Goal: Information Seeking & Learning: Learn about a topic

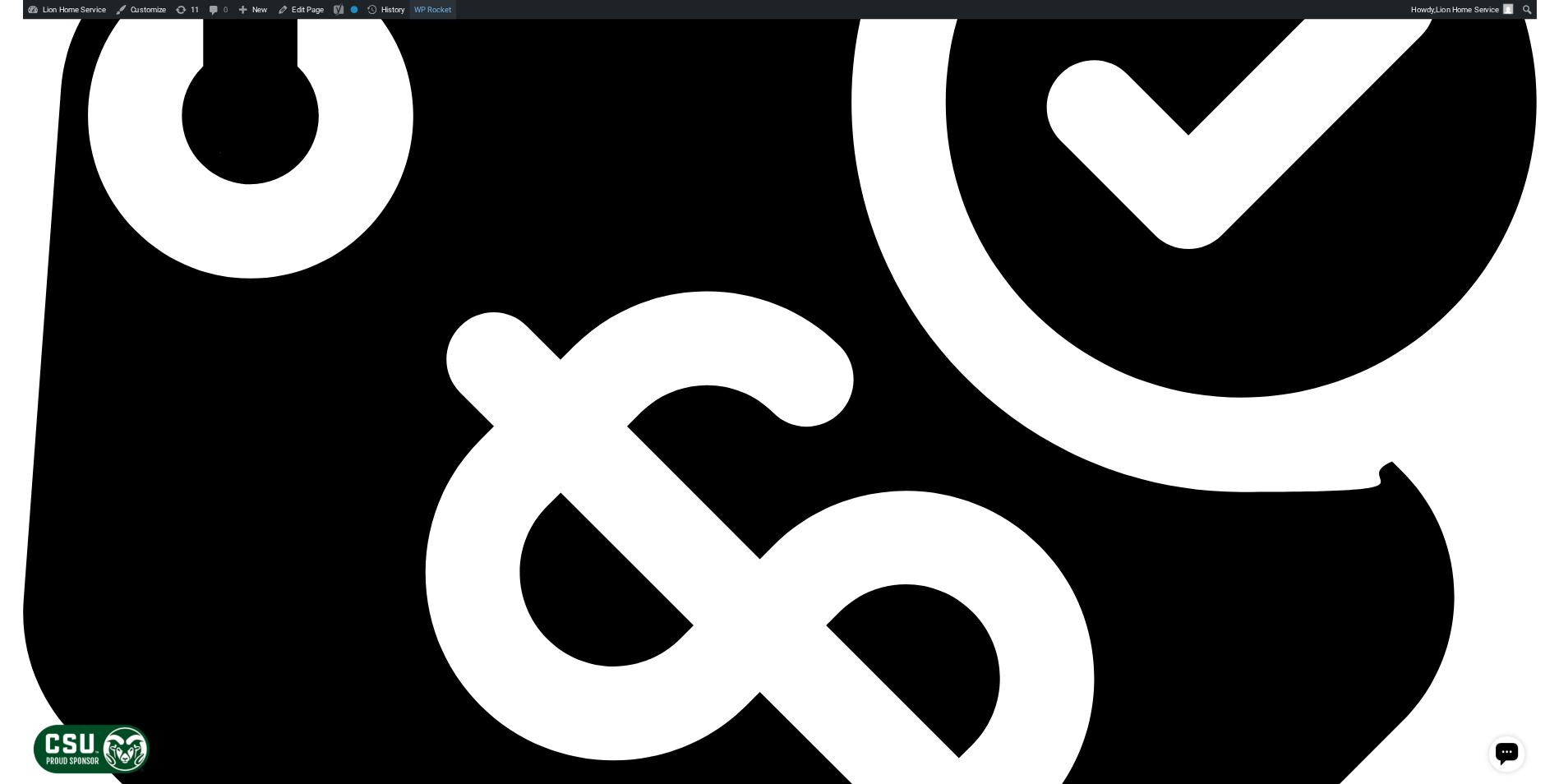
scroll to position [6092, 0]
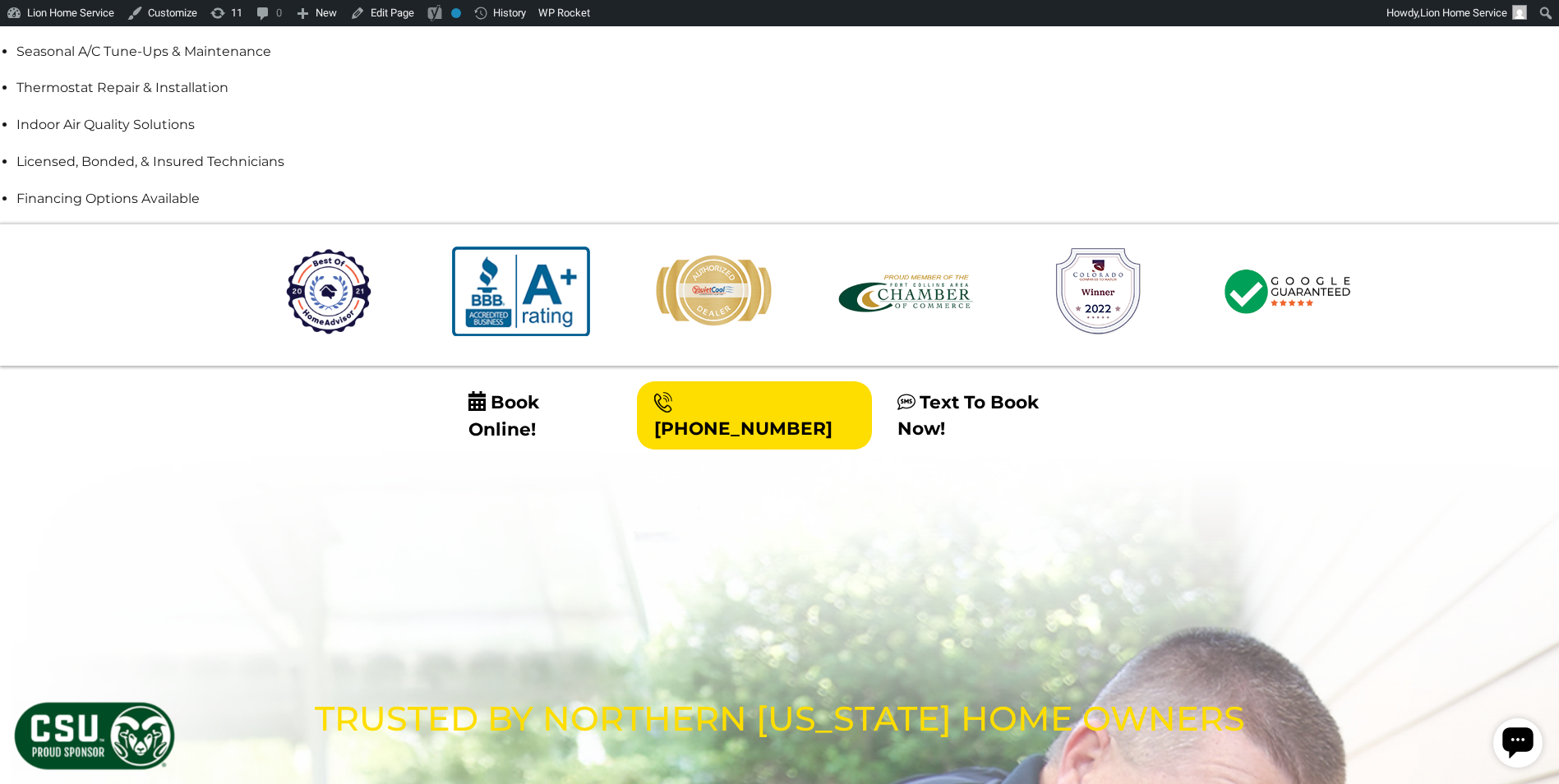
scroll to position [1889, 0]
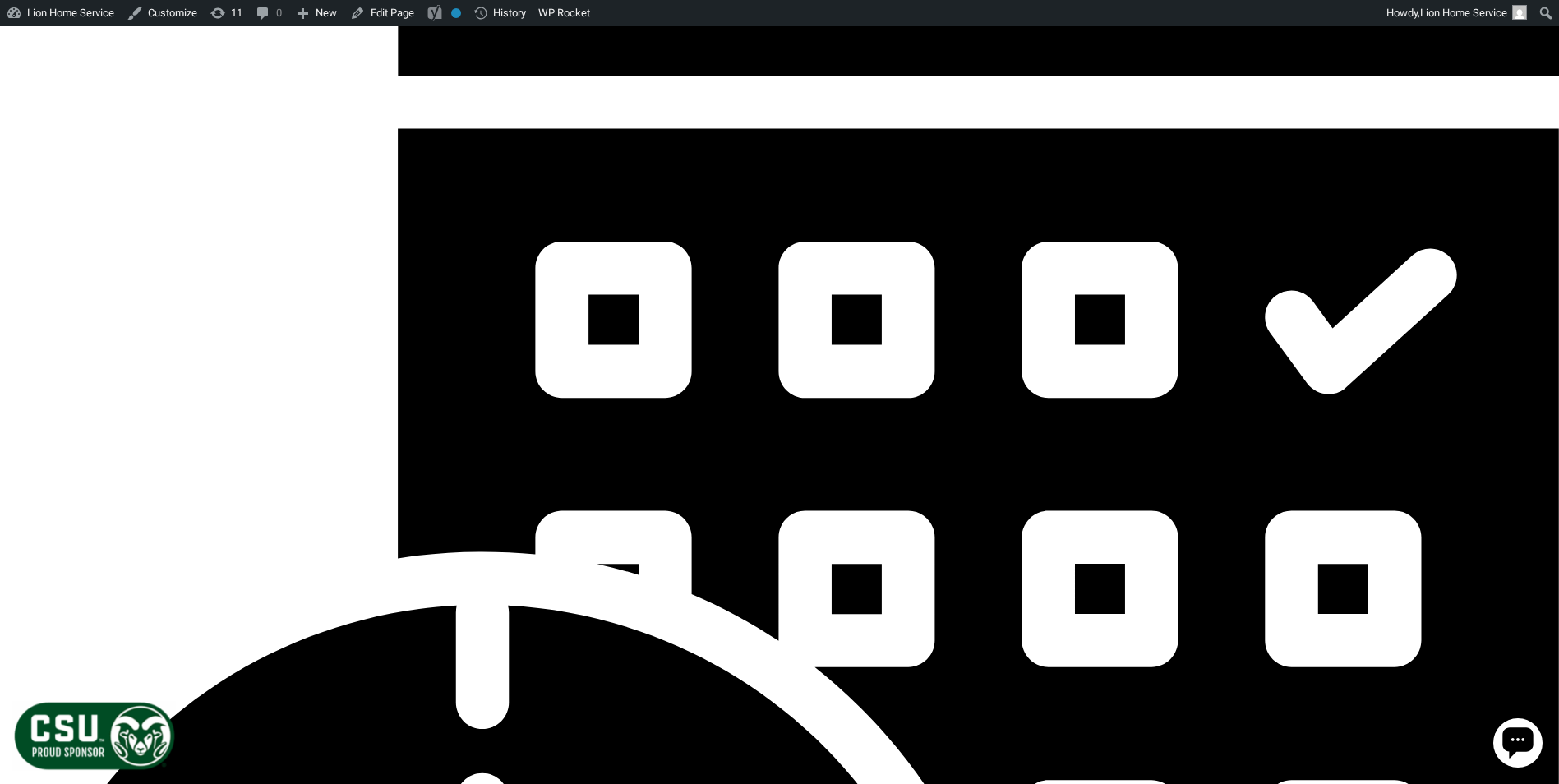
scroll to position [4354, 0]
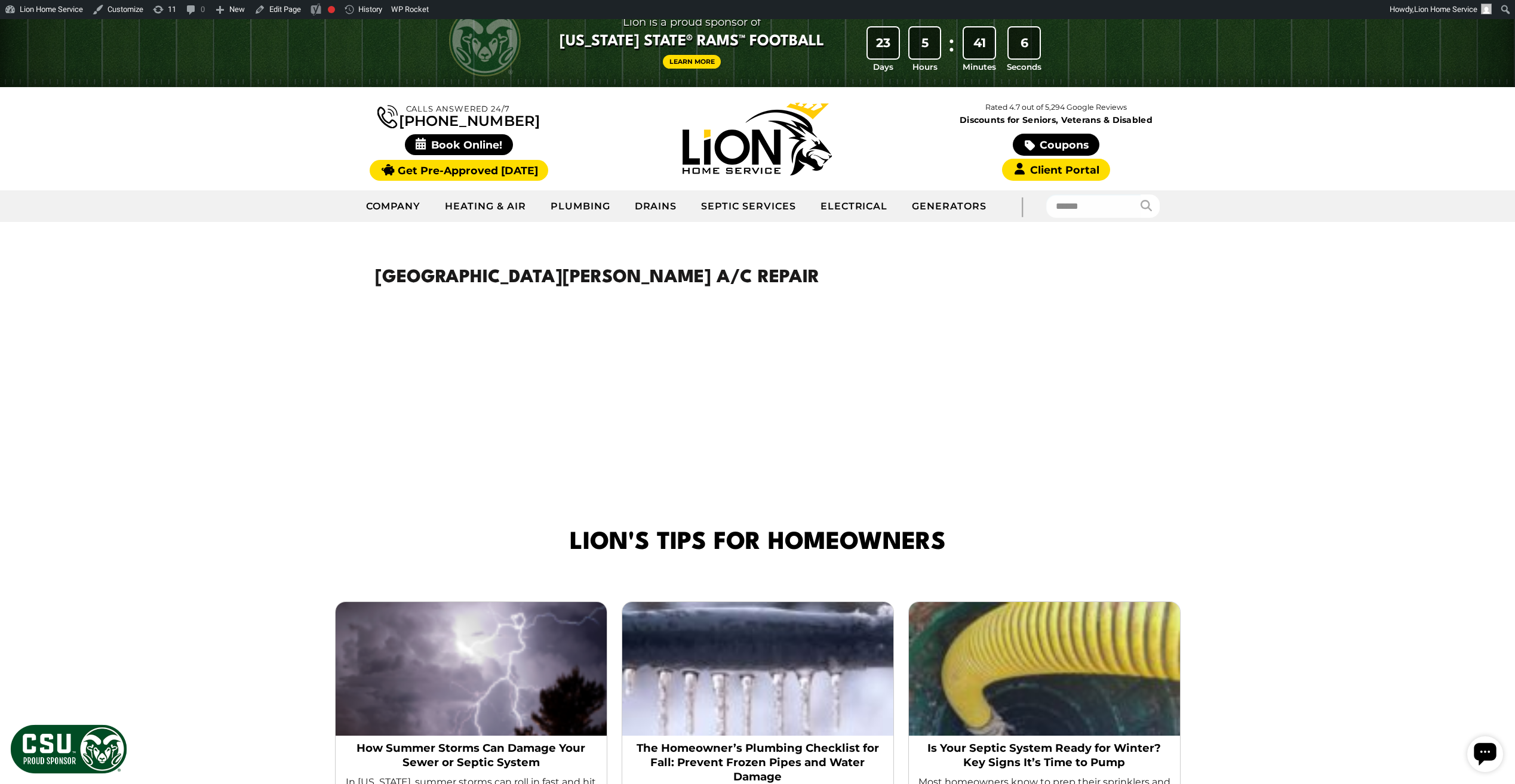
scroll to position [60, 0]
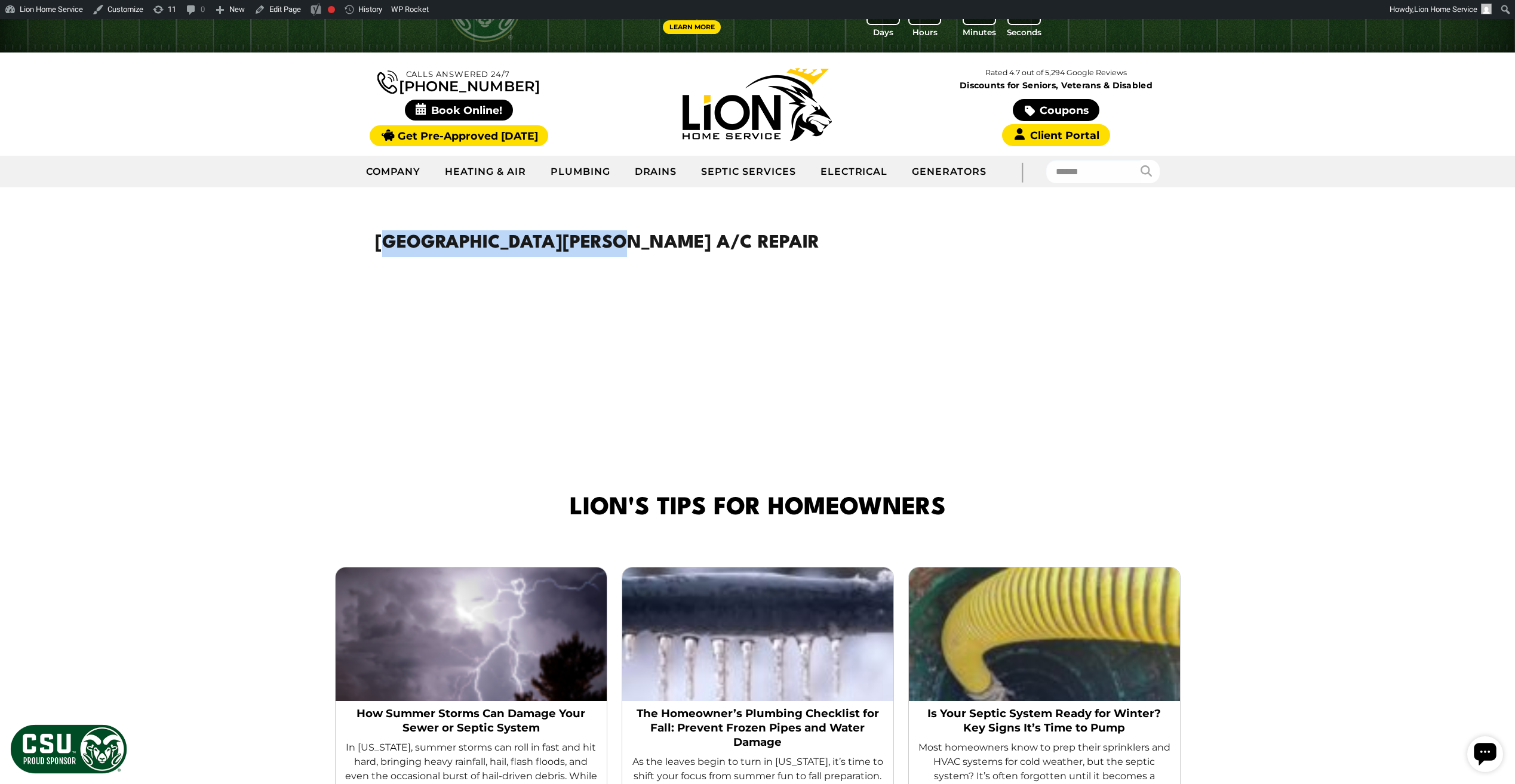
drag, startPoint x: 742, startPoint y: 342, endPoint x: 1159, endPoint y: 427, distance: 425.6
click at [1159, 427] on div "Fort Collins A/C Repair" at bounding box center [758, 316] width 836 height 220
drag, startPoint x: 1159, startPoint y: 427, endPoint x: 1163, endPoint y: 440, distance: 13.6
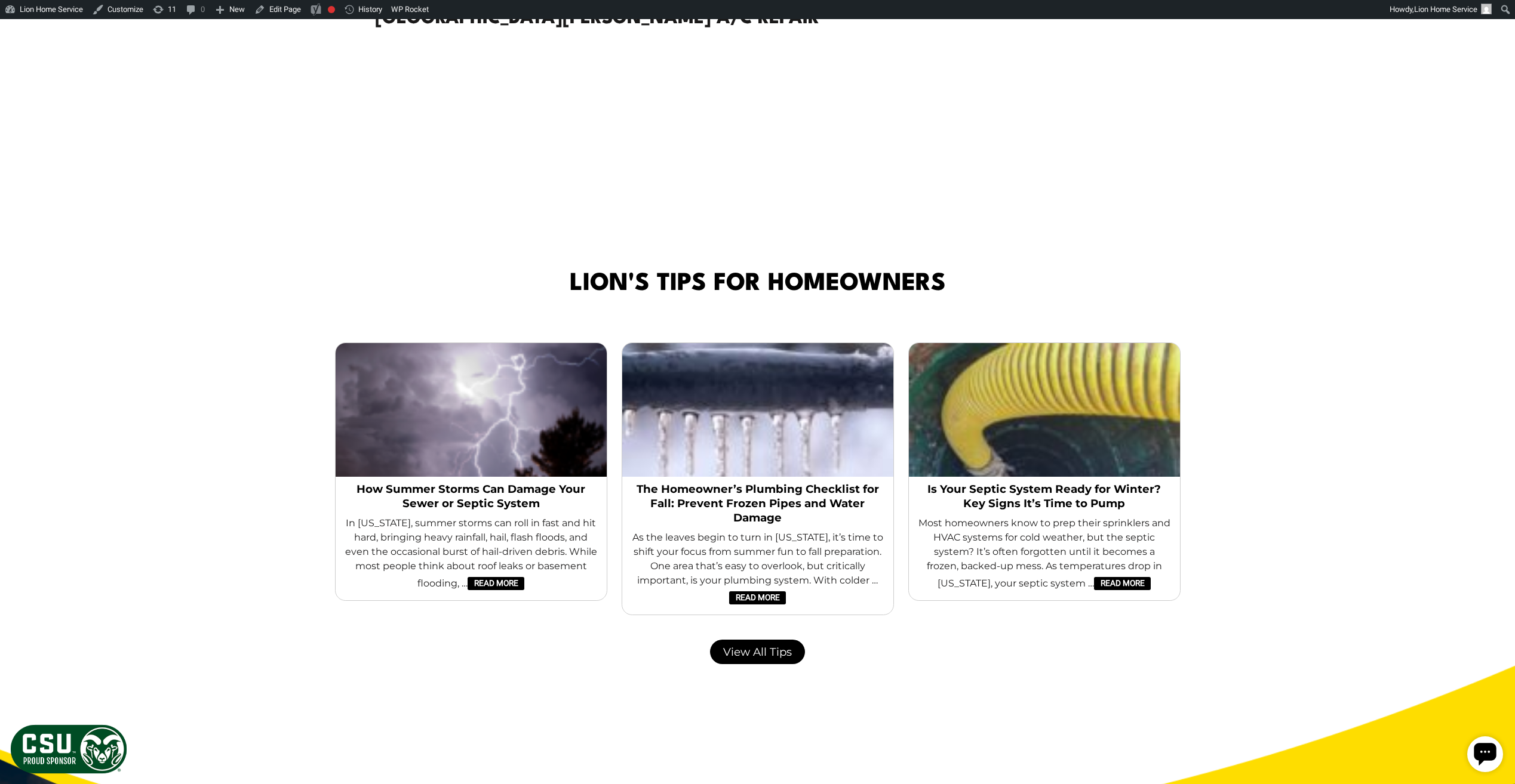
scroll to position [0, 0]
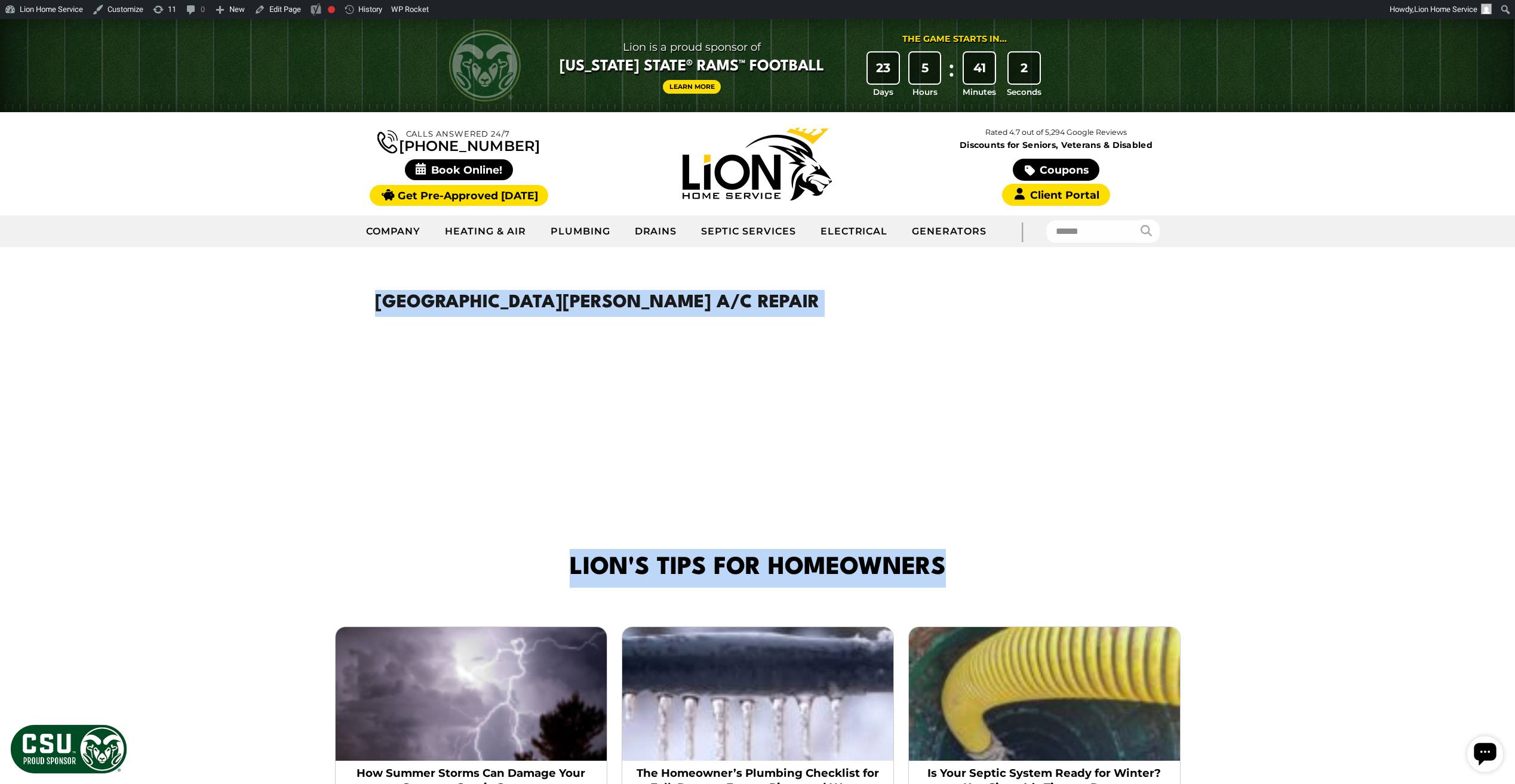
drag, startPoint x: 679, startPoint y: 561, endPoint x: 1066, endPoint y: 512, distance: 390.1
